Goal: Information Seeking & Learning: Find specific fact

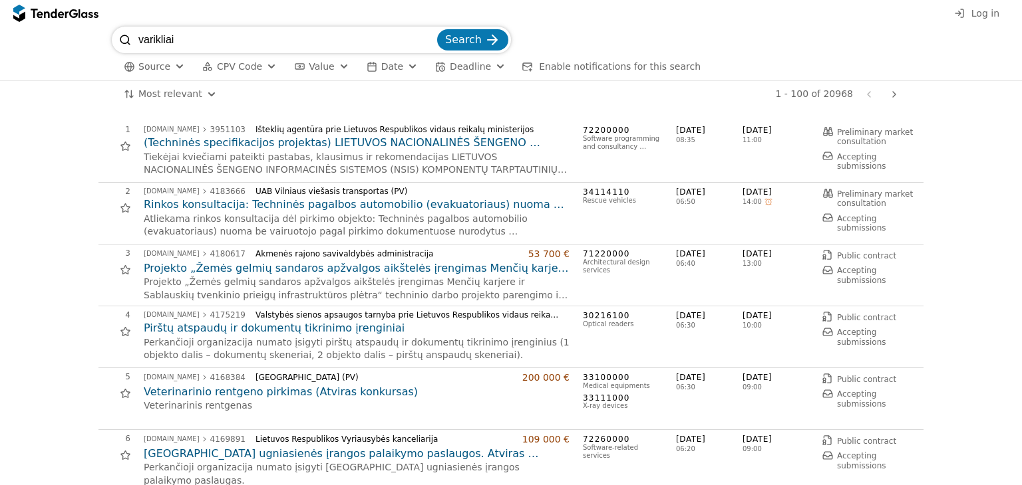
type input "varikliai"
click at [437, 29] on button "Search" at bounding box center [472, 39] width 71 height 21
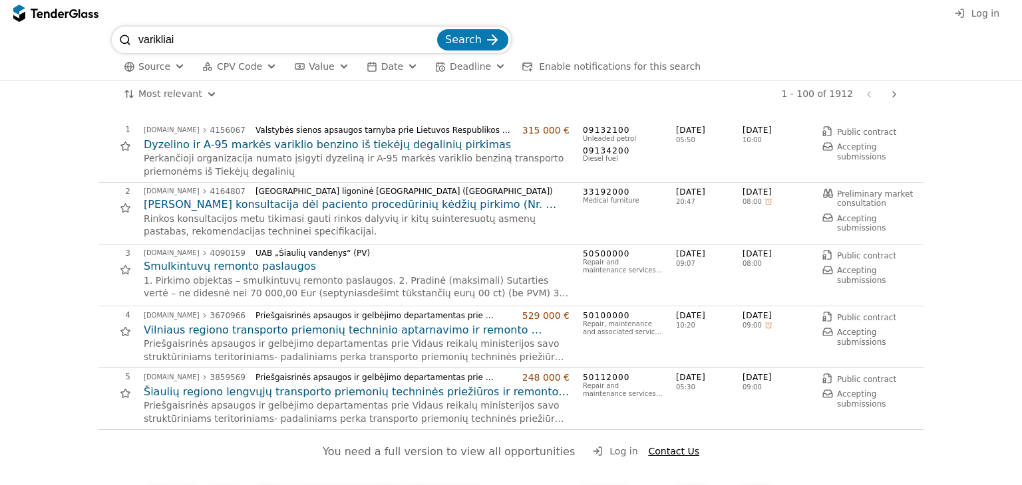
click at [246, 46] on input "varikliai" at bounding box center [286, 40] width 296 height 27
type input "variklio"
click at [437, 29] on button "Search" at bounding box center [472, 39] width 71 height 21
click at [245, 46] on input "variklio" at bounding box center [286, 40] width 296 height 27
type input "varikliams"
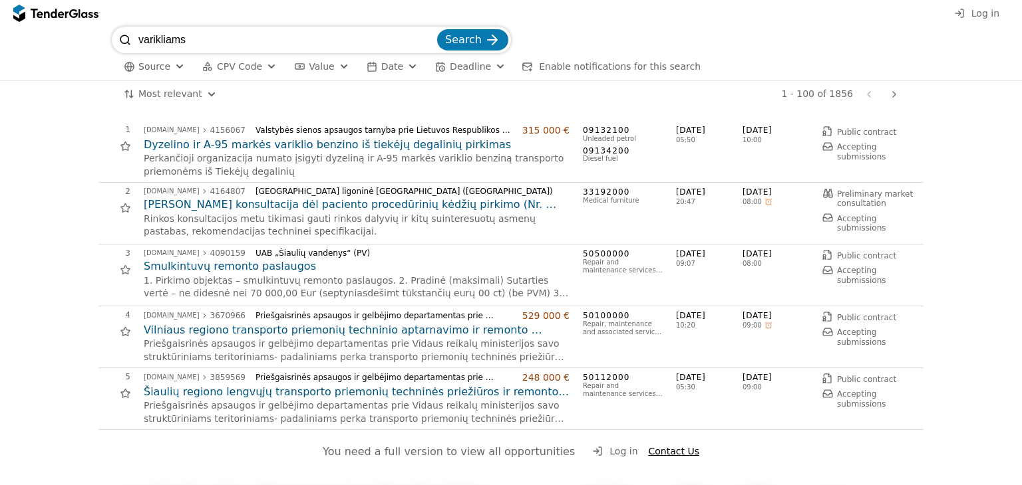
click at [437, 29] on button "Search" at bounding box center [472, 39] width 71 height 21
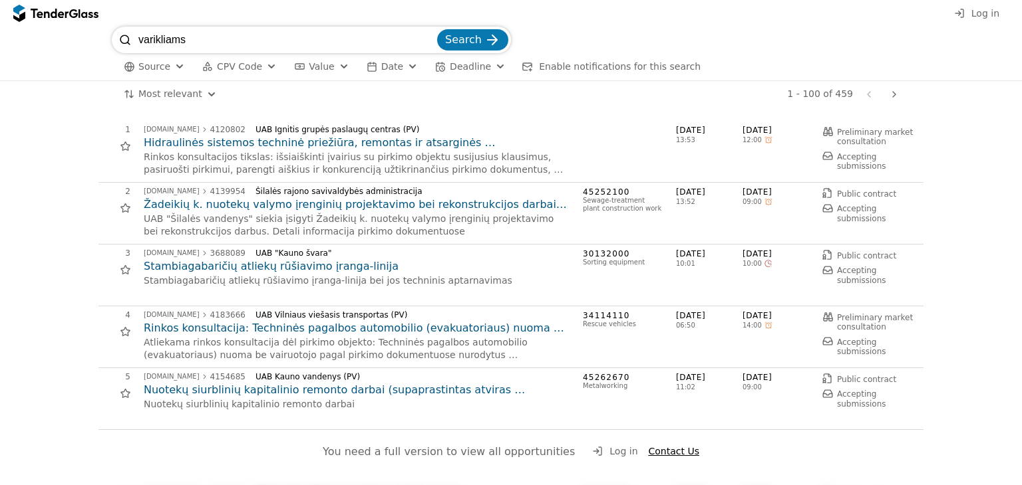
click at [245, 46] on input "varikliams" at bounding box center [286, 40] width 296 height 27
type input "v"
type input "siurblių"
click at [437, 29] on button "Search" at bounding box center [472, 39] width 71 height 21
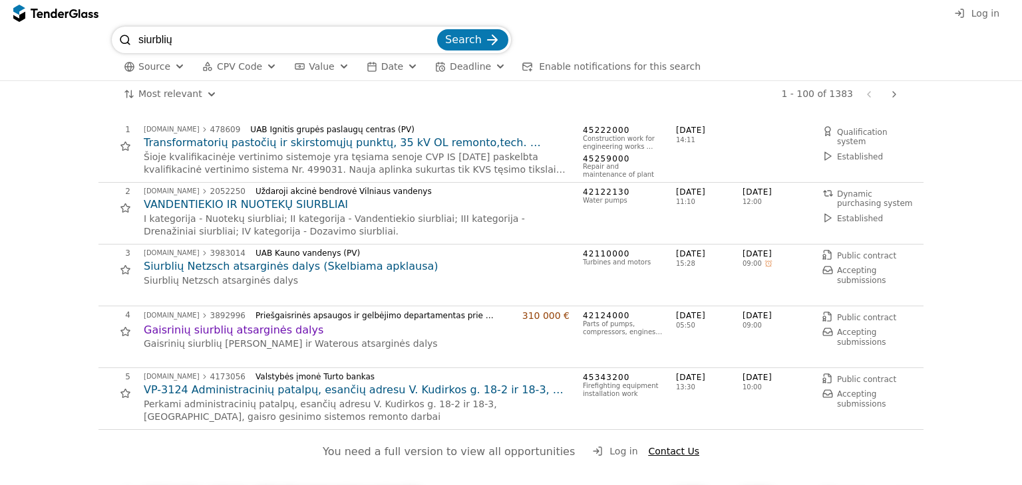
drag, startPoint x: 191, startPoint y: 35, endPoint x: 38, endPoint y: 35, distance: 153.0
click at [40, 35] on div "siurblių Search Source CPV Code Type Buyer Value Date Deadline Enable notificat…" at bounding box center [511, 54] width 1008 height 54
type input "pompos"
click at [437, 29] on button "Search" at bounding box center [472, 39] width 71 height 21
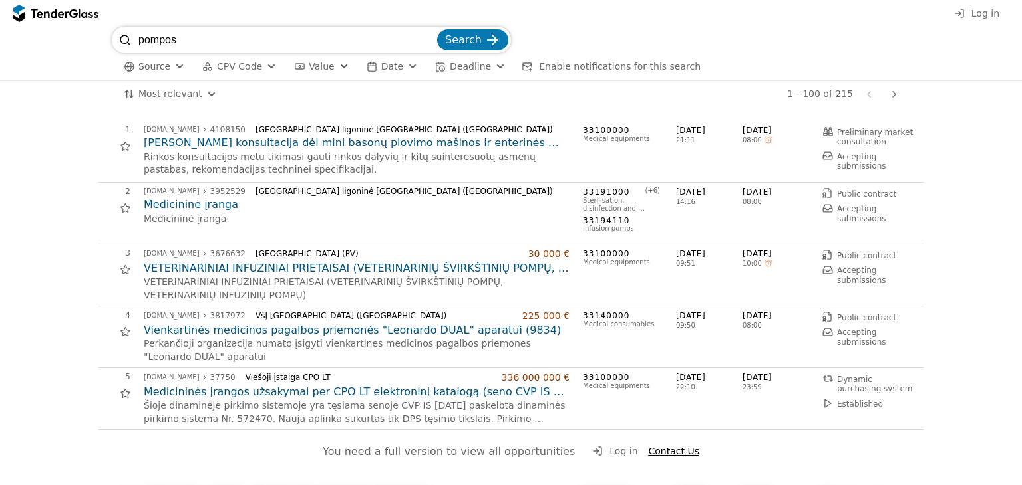
drag, startPoint x: 197, startPoint y: 31, endPoint x: 59, endPoint y: 36, distance: 138.4
click at [61, 36] on div "pompos Search Source CPV Code Type Buyer Value Date Deadline Enable notificatio…" at bounding box center [511, 54] width 1008 height 54
type input "stotis"
click at [437, 29] on button "Search" at bounding box center [472, 39] width 71 height 21
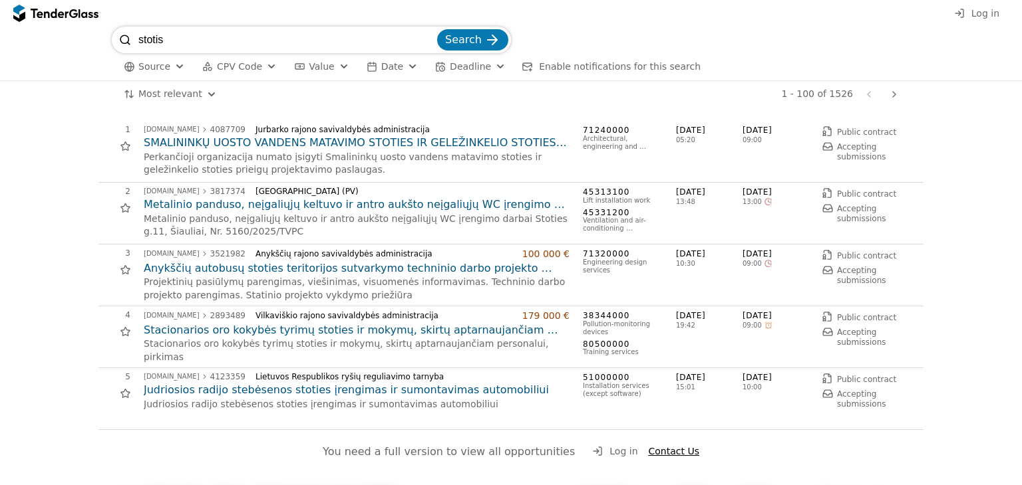
click at [14, 0] on html "Log in stotis Search Source CPV Code Type Buyer Value Date Deadline Enable noti…" at bounding box center [511, 242] width 1022 height 485
type input "variklio"
click at [437, 29] on button "Search" at bounding box center [472, 39] width 71 height 21
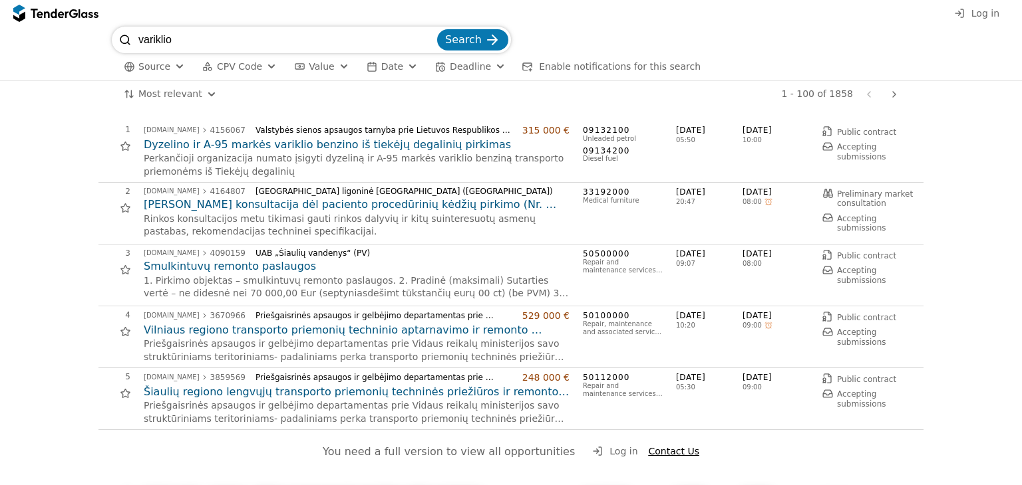
click at [210, 33] on input "variklio" at bounding box center [286, 40] width 296 height 27
type input "variklis"
click at [437, 29] on button "Search" at bounding box center [472, 39] width 71 height 21
click at [245, 43] on input "variklis" at bounding box center [286, 40] width 296 height 27
type input "varikli"
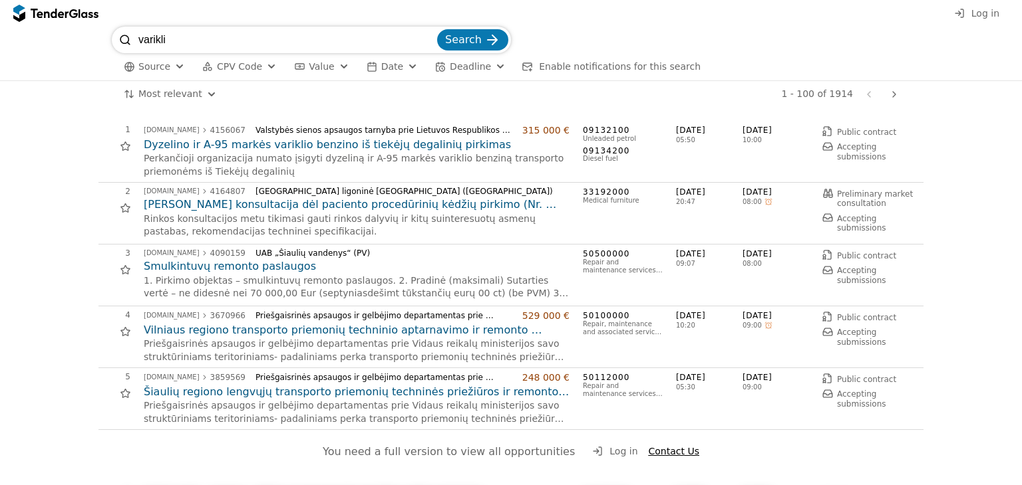
click at [437, 29] on button "Search" at bounding box center [472, 39] width 71 height 21
